Goal: Task Accomplishment & Management: Manage account settings

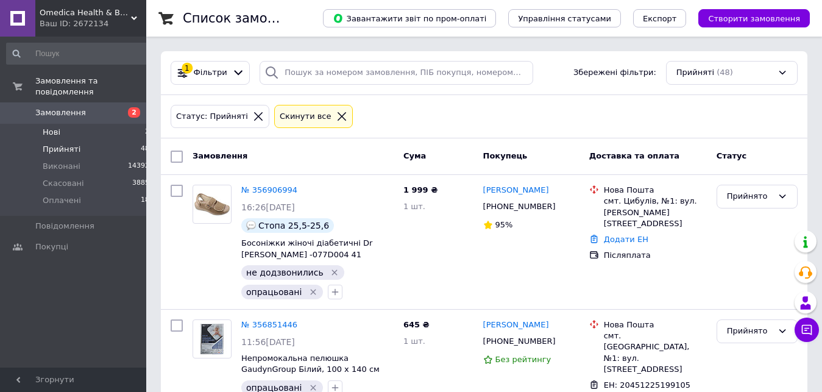
click at [122, 124] on li "Нові 2" at bounding box center [78, 132] width 157 height 17
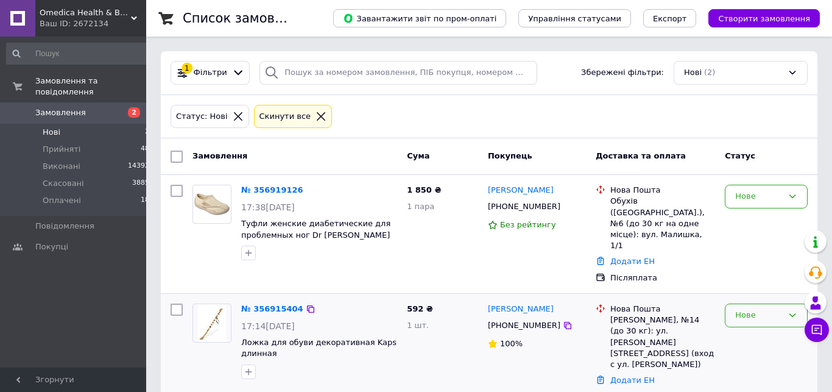
click at [758, 309] on div "Нове" at bounding box center [760, 315] width 48 height 13
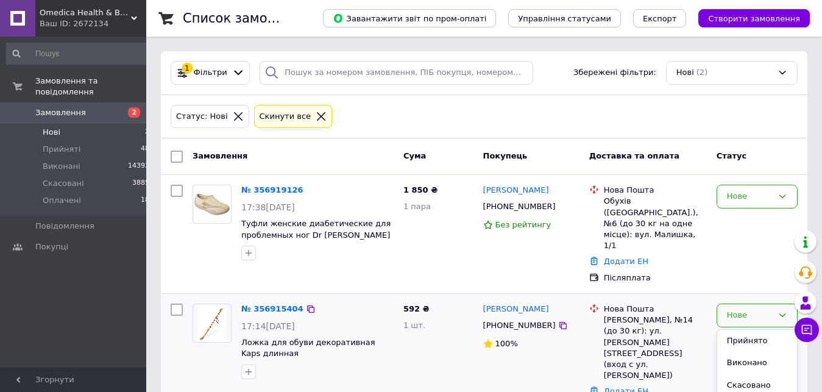
click at [758, 330] on li "Прийнято" at bounding box center [757, 341] width 80 height 23
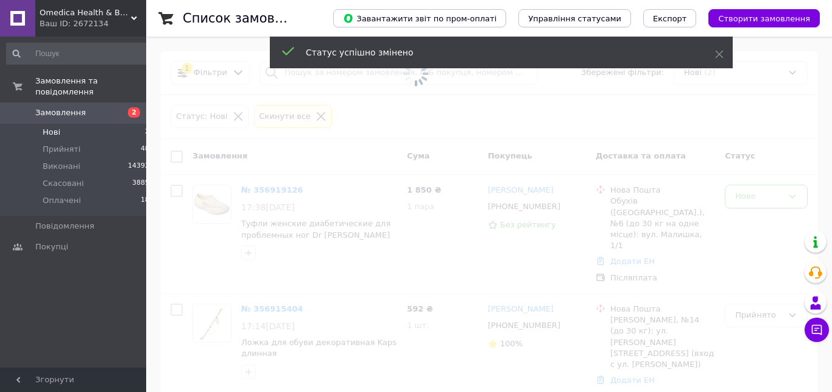
click at [741, 191] on span at bounding box center [416, 196] width 832 height 392
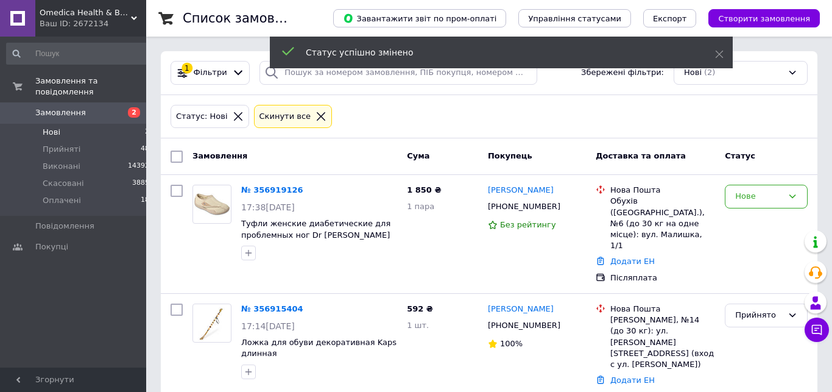
click at [741, 191] on div "Нове" at bounding box center [760, 196] width 48 height 13
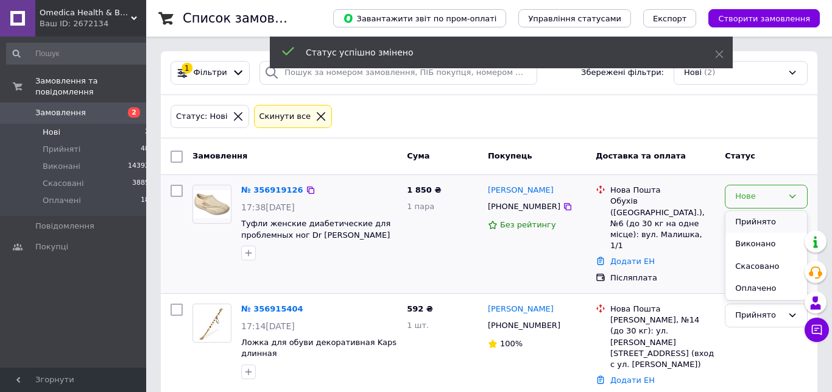
click at [740, 215] on li "Прийнято" at bounding box center [767, 222] width 82 height 23
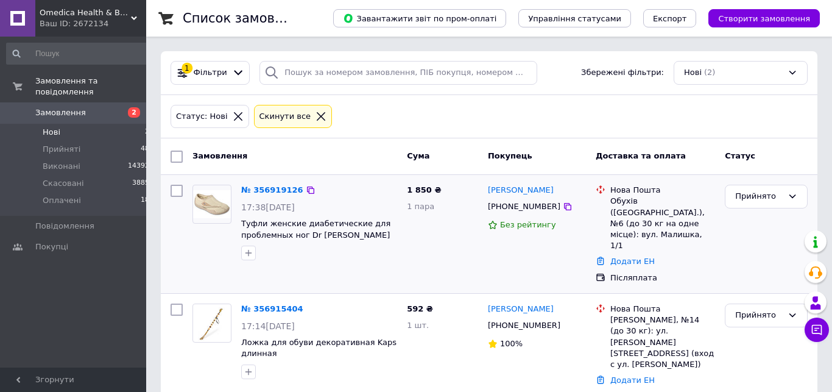
click at [233, 111] on icon at bounding box center [238, 116] width 11 height 11
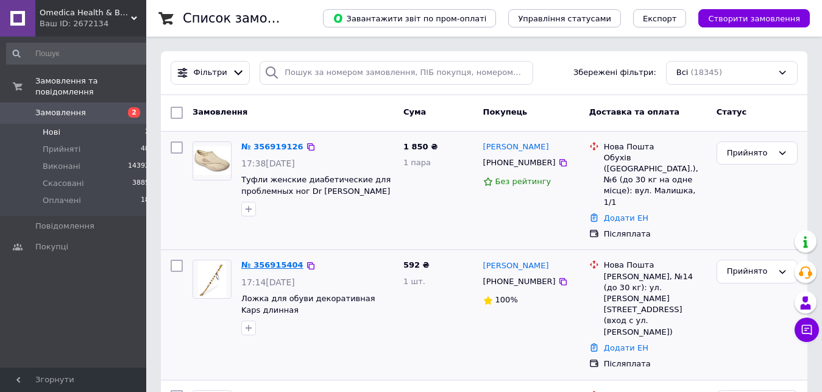
click at [284, 260] on link "№ 356915404" at bounding box center [272, 264] width 62 height 9
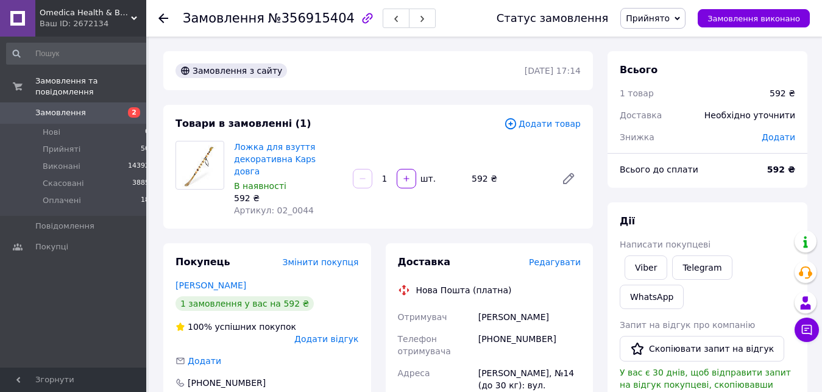
click at [296, 205] on span "Артикул: 02_0044" at bounding box center [274, 210] width 80 height 10
copy span "02_0044"
click at [475, 255] on div "Доставка" at bounding box center [463, 262] width 131 height 14
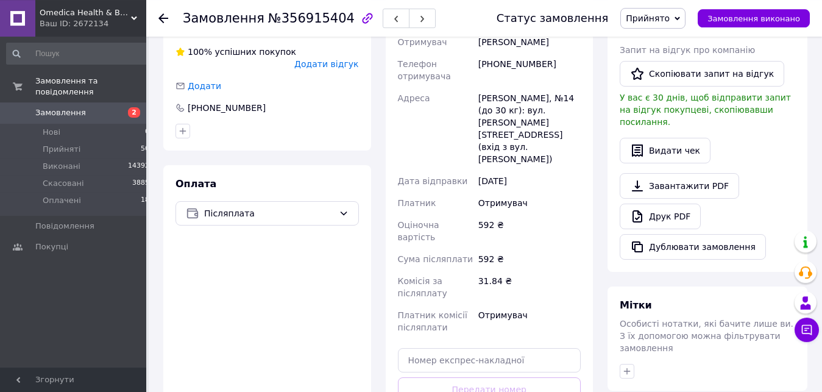
scroll to position [373, 0]
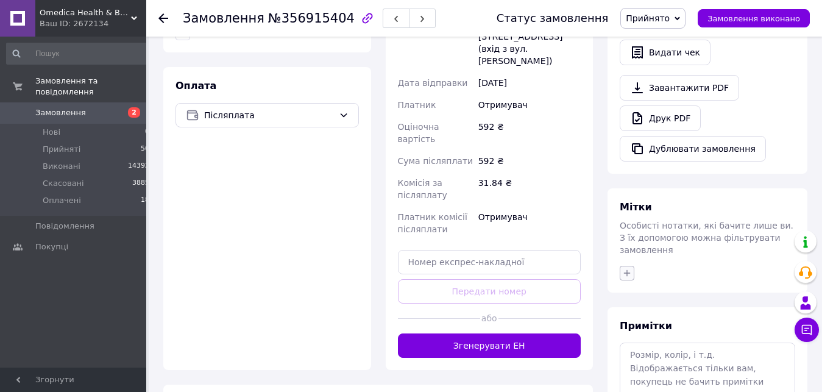
click at [625, 268] on icon "button" at bounding box center [627, 273] width 10 height 10
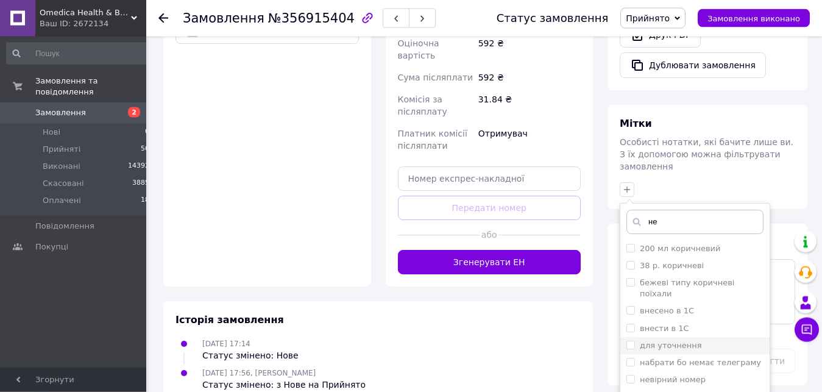
scroll to position [497, 0]
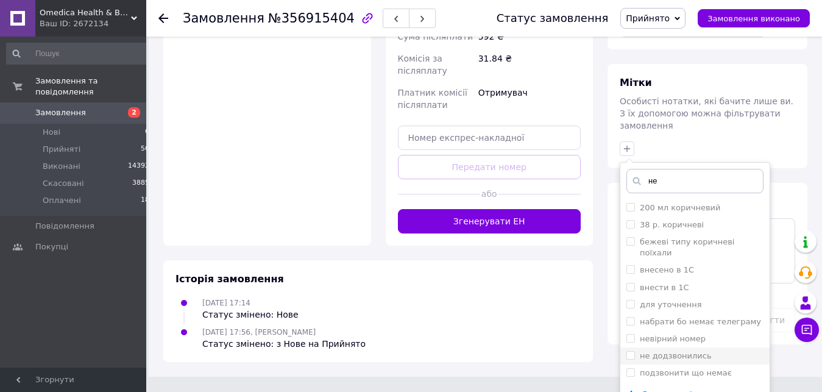
type input "не"
click at [628, 351] on input "не додзвонились" at bounding box center [630, 355] width 8 height 8
checkbox input "true"
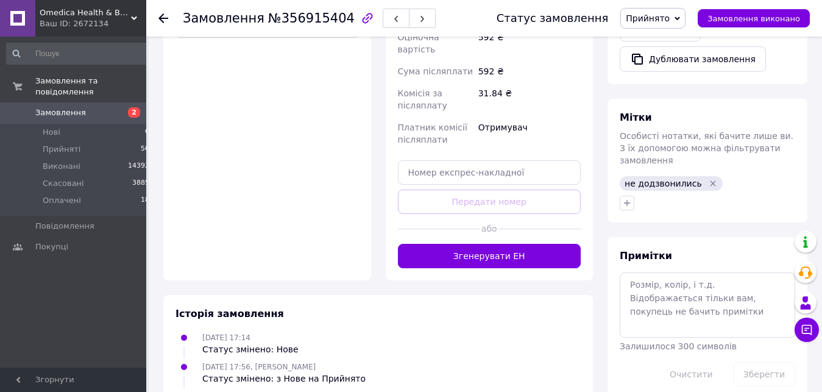
scroll to position [152, 0]
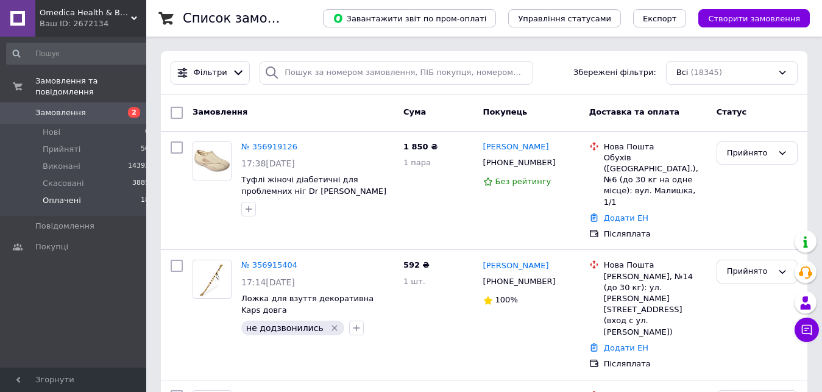
click at [101, 192] on li "Оплачені 18" at bounding box center [78, 203] width 157 height 23
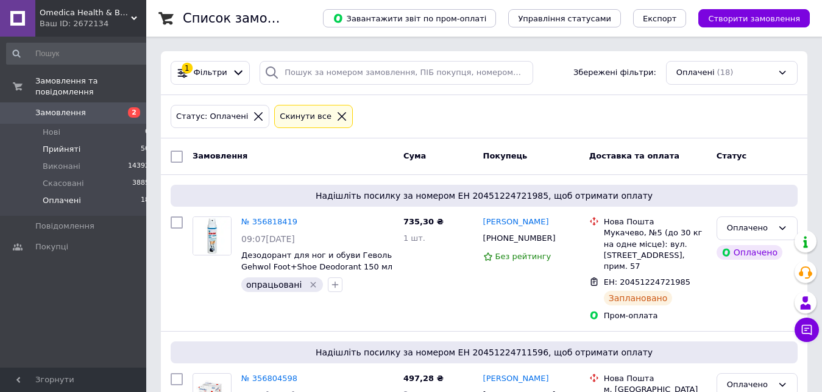
click at [79, 142] on li "Прийняті 50" at bounding box center [78, 149] width 157 height 17
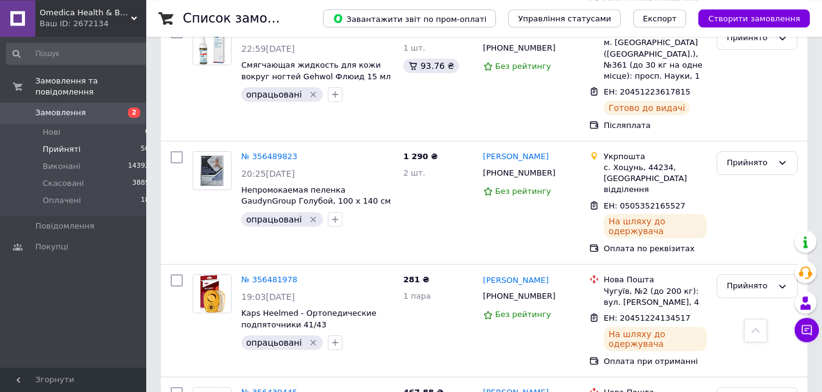
scroll to position [2611, 0]
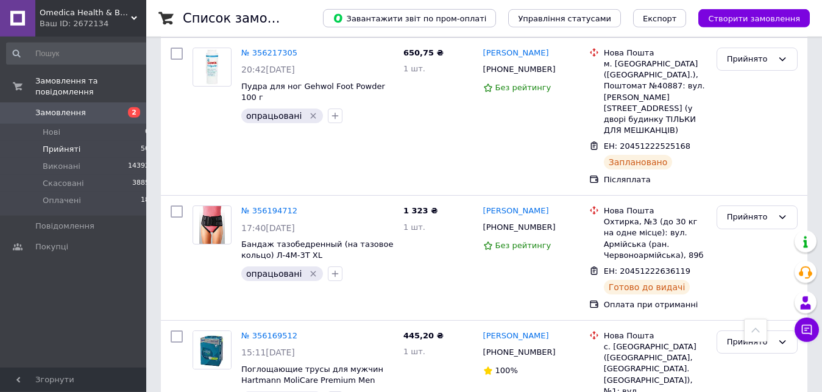
scroll to position [4165, 0]
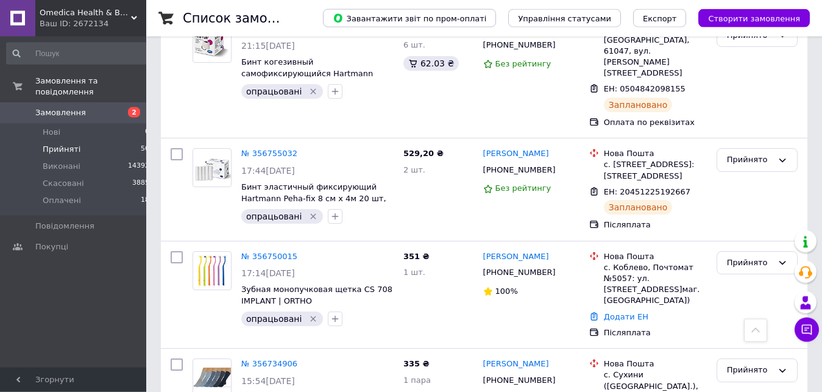
scroll to position [0, 0]
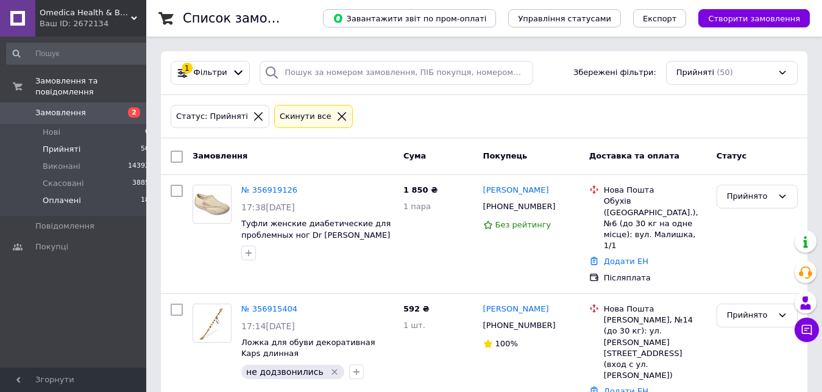
click at [62, 195] on span "Оплачені" at bounding box center [62, 200] width 38 height 11
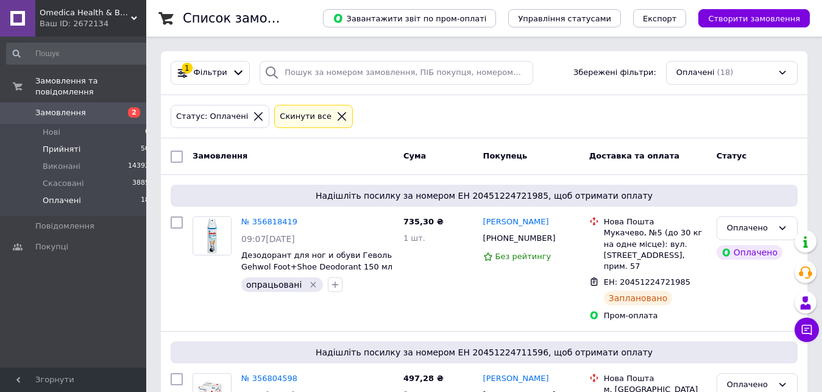
click at [63, 144] on span "Прийняті" at bounding box center [62, 149] width 38 height 11
